Goal: Task Accomplishment & Management: Manage account settings

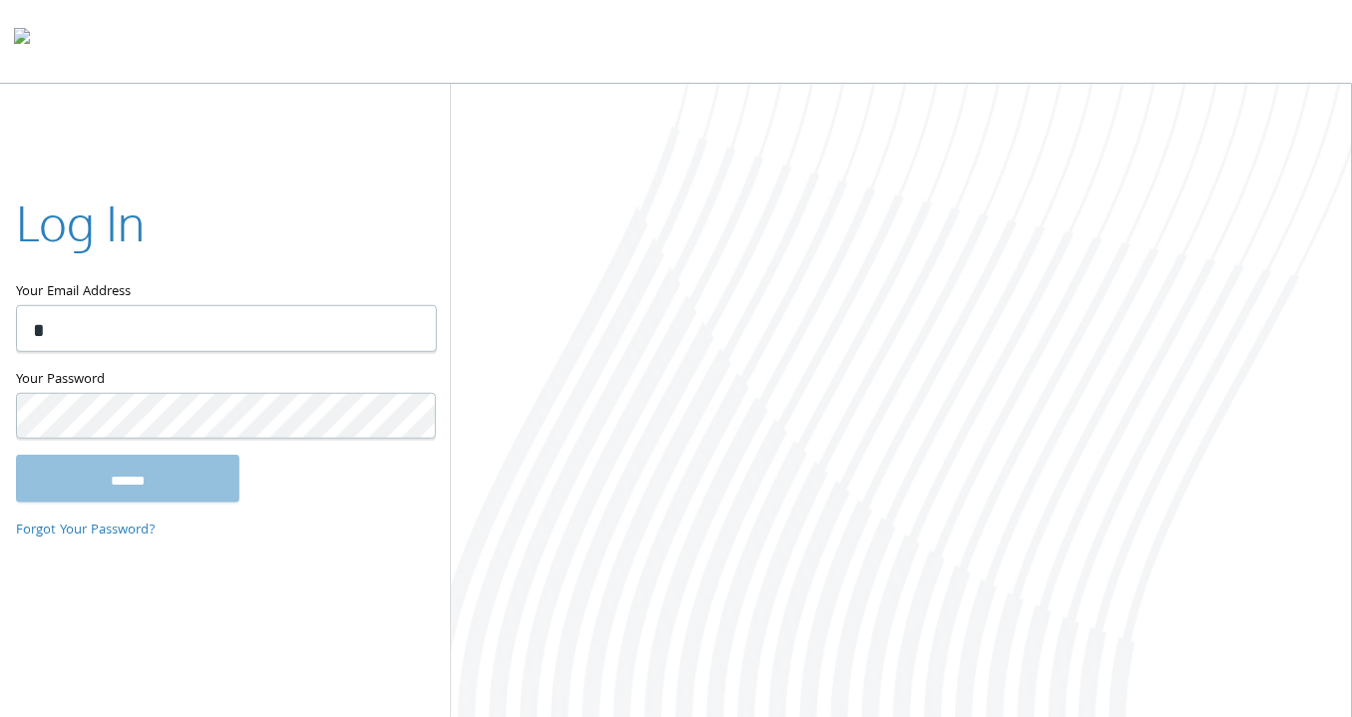
type input "**********"
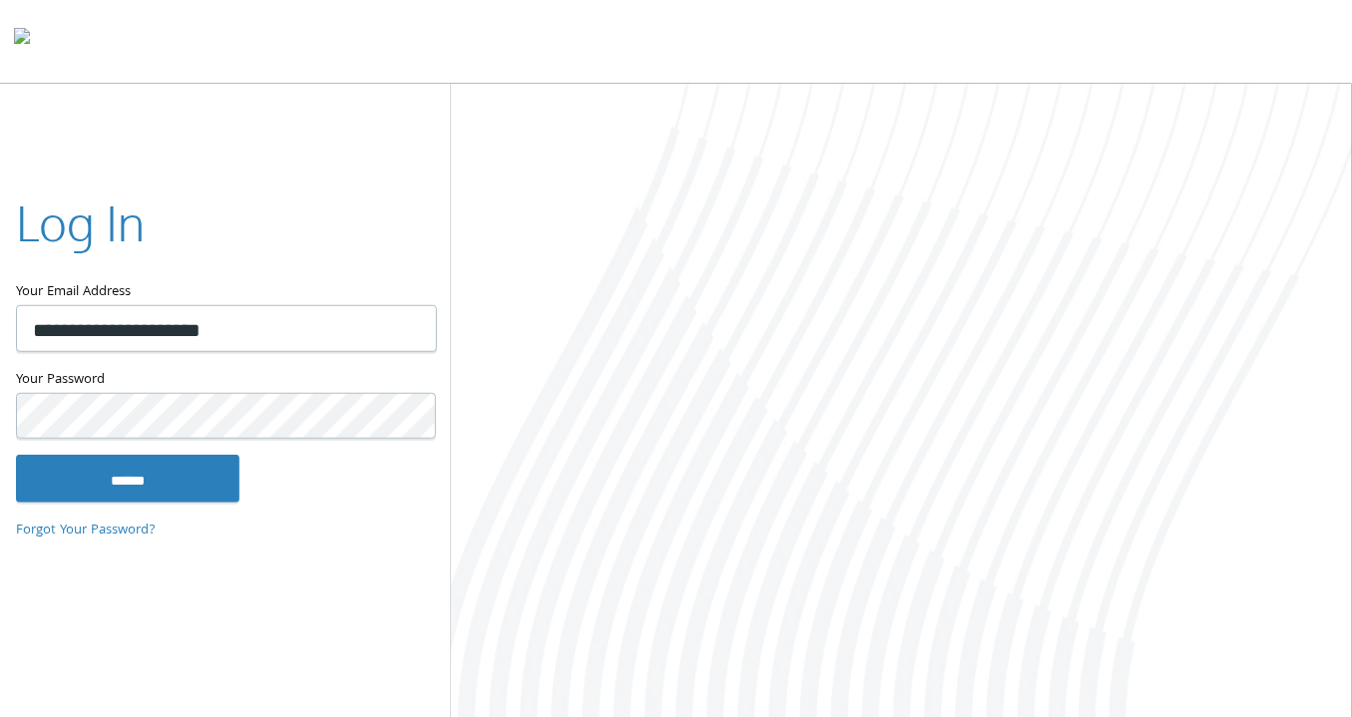
click at [16, 455] on input "******" at bounding box center [127, 479] width 223 height 48
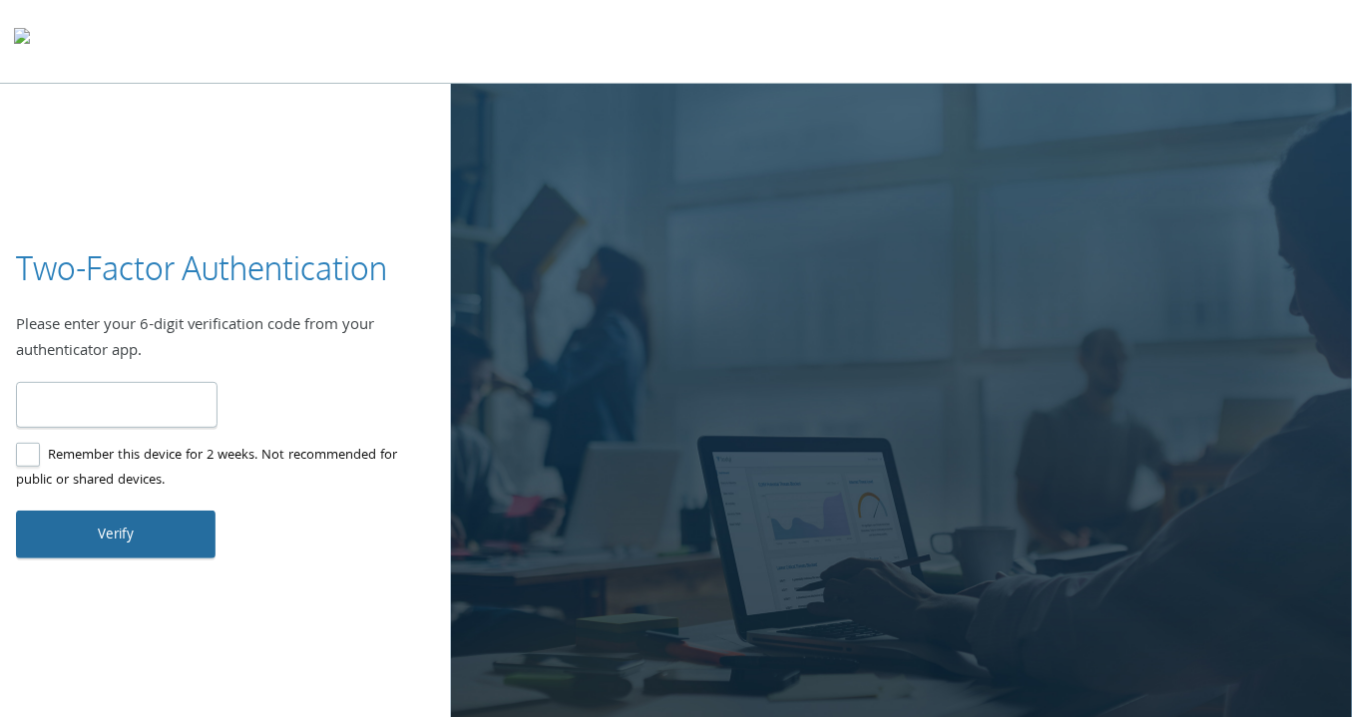
type input "******"
click at [118, 547] on button "Verify" at bounding box center [115, 535] width 199 height 48
